Goal: Use online tool/utility

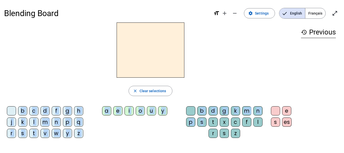
drag, startPoint x: 202, startPoint y: 124, endPoint x: 194, endPoint y: 91, distance: 33.9
click at [143, 61] on div "close Clear selections b c d f g h j k l m n p q r s t v w y z a e i o u y b d …" at bounding box center [150, 81] width 293 height 119
click at [189, 139] on div "b d g k m n p s t x c f l r s z" at bounding box center [226, 123] width 80 height 34
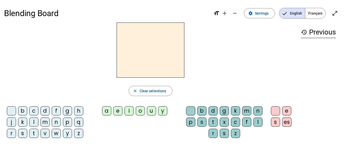
click at [204, 120] on div "s" at bounding box center [202, 121] width 9 height 9
click at [155, 112] on div "u" at bounding box center [151, 110] width 9 height 9
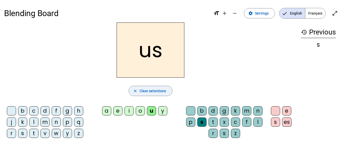
click at [160, 88] on span "Clear selections" at bounding box center [153, 91] width 27 height 6
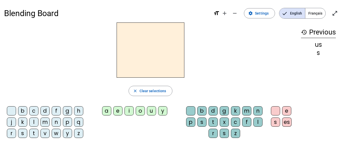
click at [151, 108] on div "u" at bounding box center [151, 110] width 9 height 9
click at [200, 121] on div "s" at bounding box center [202, 121] width 9 height 9
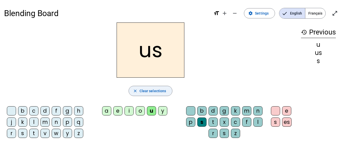
click at [153, 90] on span "Clear selections" at bounding box center [153, 91] width 27 height 6
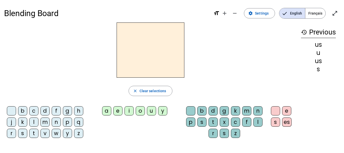
click at [23, 132] on div "s" at bounding box center [22, 132] width 9 height 9
click at [149, 110] on div "u" at bounding box center [151, 110] width 9 height 9
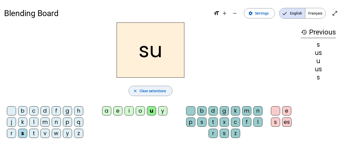
click at [153, 87] on span "button" at bounding box center [151, 91] width 44 height 12
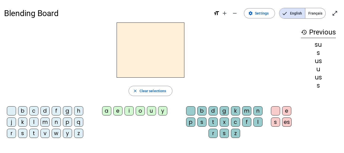
click at [24, 110] on div "b" at bounding box center [22, 110] width 9 height 9
click at [149, 111] on div "u" at bounding box center [151, 110] width 9 height 9
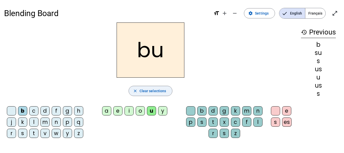
click at [150, 94] on span "Clear selections" at bounding box center [153, 91] width 27 height 6
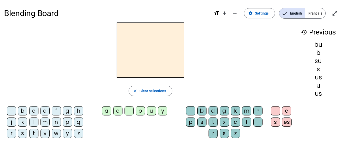
click at [33, 124] on div "l" at bounding box center [33, 121] width 9 height 9
click at [155, 112] on div "u" at bounding box center [151, 110] width 9 height 9
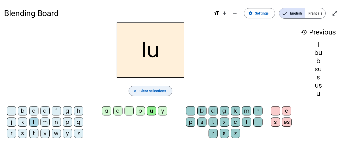
click at [146, 92] on span "Clear selections" at bounding box center [153, 91] width 27 height 6
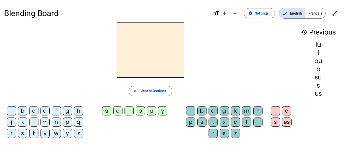
click at [49, 108] on div "d" at bounding box center [45, 110] width 9 height 9
click at [153, 110] on div "u" at bounding box center [151, 110] width 9 height 9
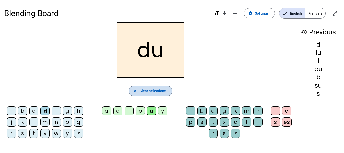
click at [149, 90] on span "Clear selections" at bounding box center [153, 91] width 27 height 6
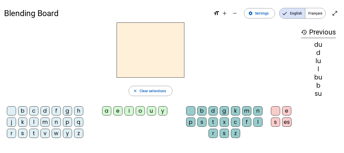
click at [35, 134] on div "t" at bounding box center [33, 132] width 9 height 9
click at [154, 110] on div "u" at bounding box center [151, 110] width 9 height 9
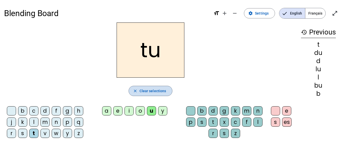
click at [143, 92] on span "Clear selections" at bounding box center [153, 91] width 27 height 6
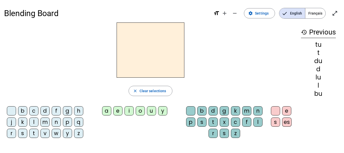
click at [22, 133] on div "s" at bounding box center [22, 132] width 9 height 9
click at [108, 109] on div "a" at bounding box center [106, 110] width 9 height 9
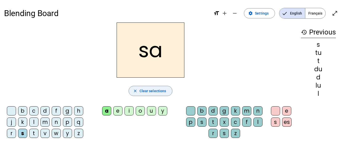
click at [153, 92] on span "Clear selections" at bounding box center [153, 91] width 27 height 6
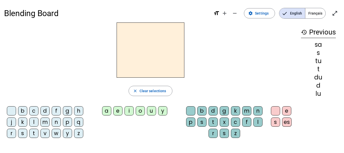
click at [46, 120] on div "m" at bounding box center [45, 121] width 9 height 9
click at [105, 106] on div "a" at bounding box center [106, 110] width 9 height 9
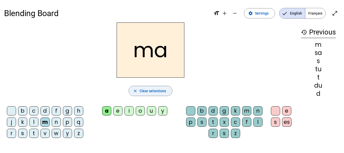
click at [141, 90] on span "Clear selections" at bounding box center [153, 91] width 27 height 6
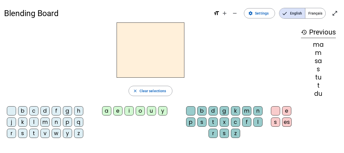
click at [33, 122] on div "l" at bounding box center [33, 121] width 9 height 9
click at [104, 110] on div "a" at bounding box center [106, 110] width 9 height 9
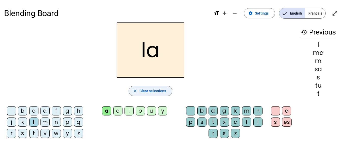
click at [158, 90] on span "Clear selections" at bounding box center [153, 91] width 27 height 6
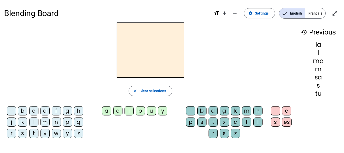
click at [33, 120] on div "l" at bounding box center [33, 121] width 9 height 9
click at [118, 110] on div "e" at bounding box center [117, 110] width 9 height 9
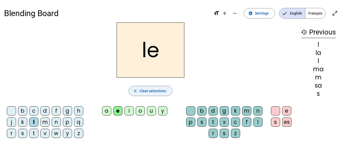
click at [153, 93] on span "Clear selections" at bounding box center [153, 91] width 27 height 6
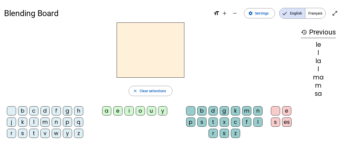
click at [24, 135] on div "s" at bounding box center [22, 132] width 9 height 9
click at [119, 113] on div "e" at bounding box center [117, 110] width 9 height 9
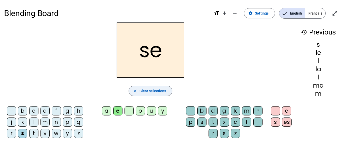
click at [154, 90] on span "Clear selections" at bounding box center [153, 91] width 27 height 6
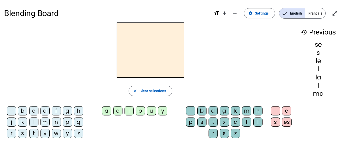
click at [22, 133] on div "s" at bounding box center [22, 132] width 9 height 9
click at [133, 112] on div "i" at bounding box center [129, 110] width 9 height 9
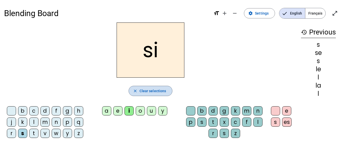
click at [150, 91] on span "Clear selections" at bounding box center [153, 91] width 27 height 6
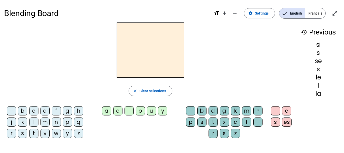
click at [55, 124] on div "n" at bounding box center [56, 121] width 9 height 9
click at [129, 111] on div "i" at bounding box center [129, 110] width 9 height 9
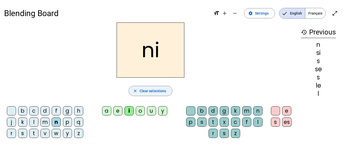
click at [149, 92] on span "Clear selections" at bounding box center [153, 91] width 27 height 6
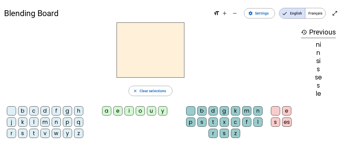
click at [69, 122] on div "p" at bounding box center [67, 121] width 9 height 9
click at [130, 111] on div "i" at bounding box center [129, 110] width 9 height 9
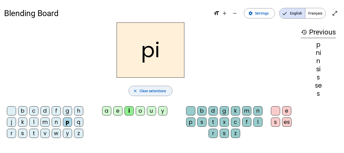
click at [155, 90] on span "Clear selections" at bounding box center [153, 91] width 27 height 6
